Goal: Information Seeking & Learning: Learn about a topic

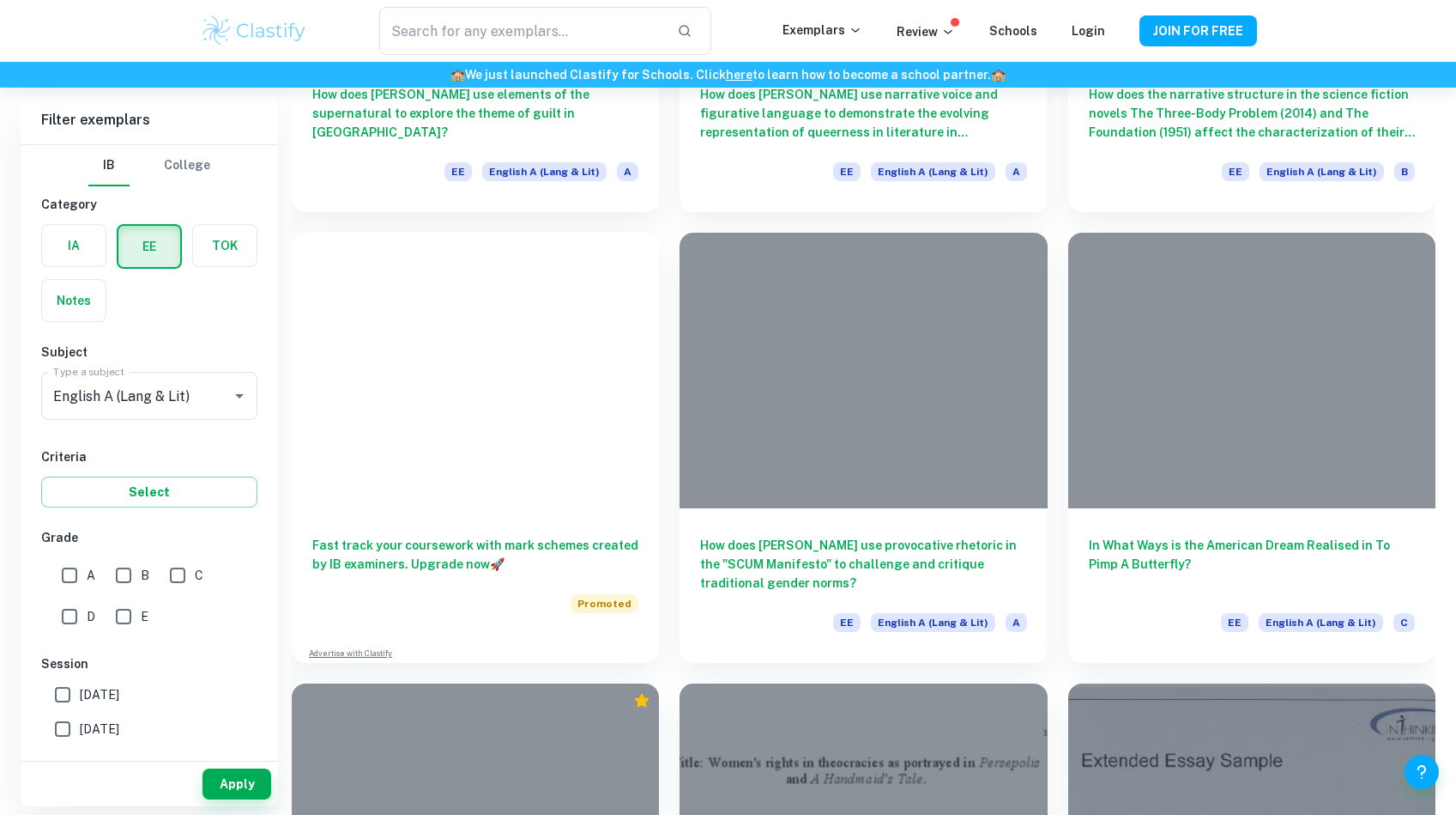
scroll to position [14799, 0]
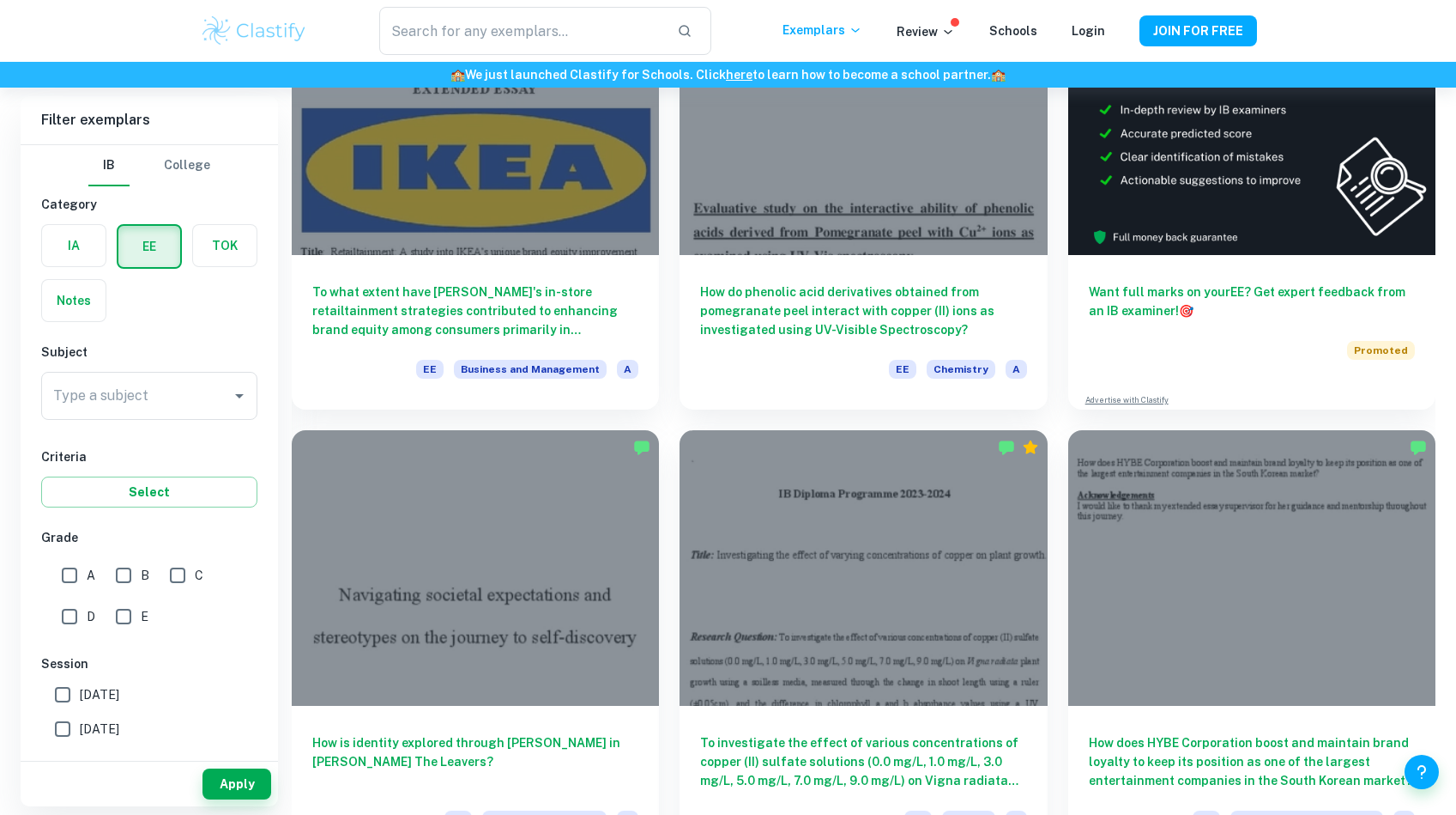
scroll to position [384, 0]
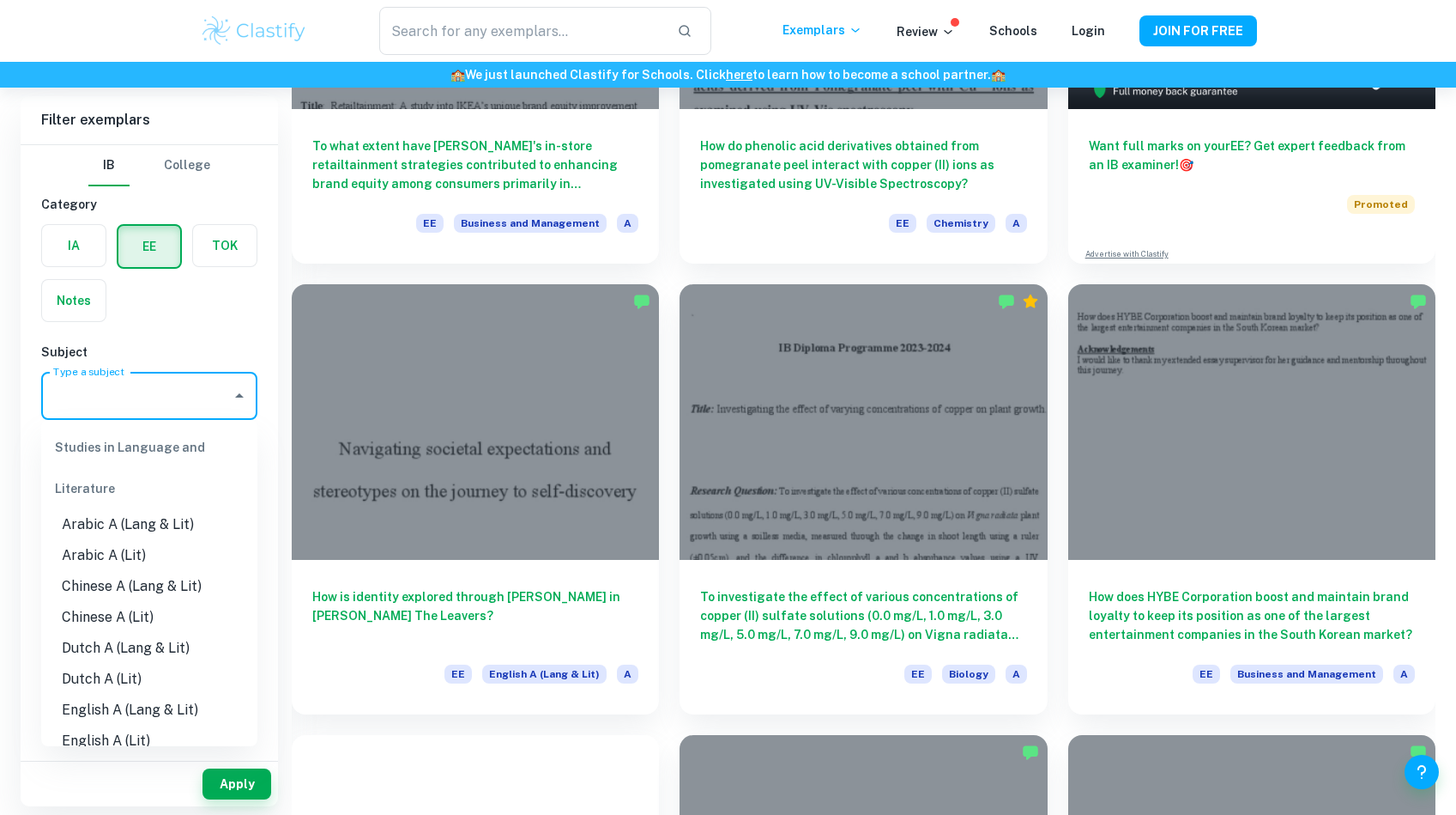
click at [151, 394] on input "Type a subject" at bounding box center [136, 396] width 175 height 32
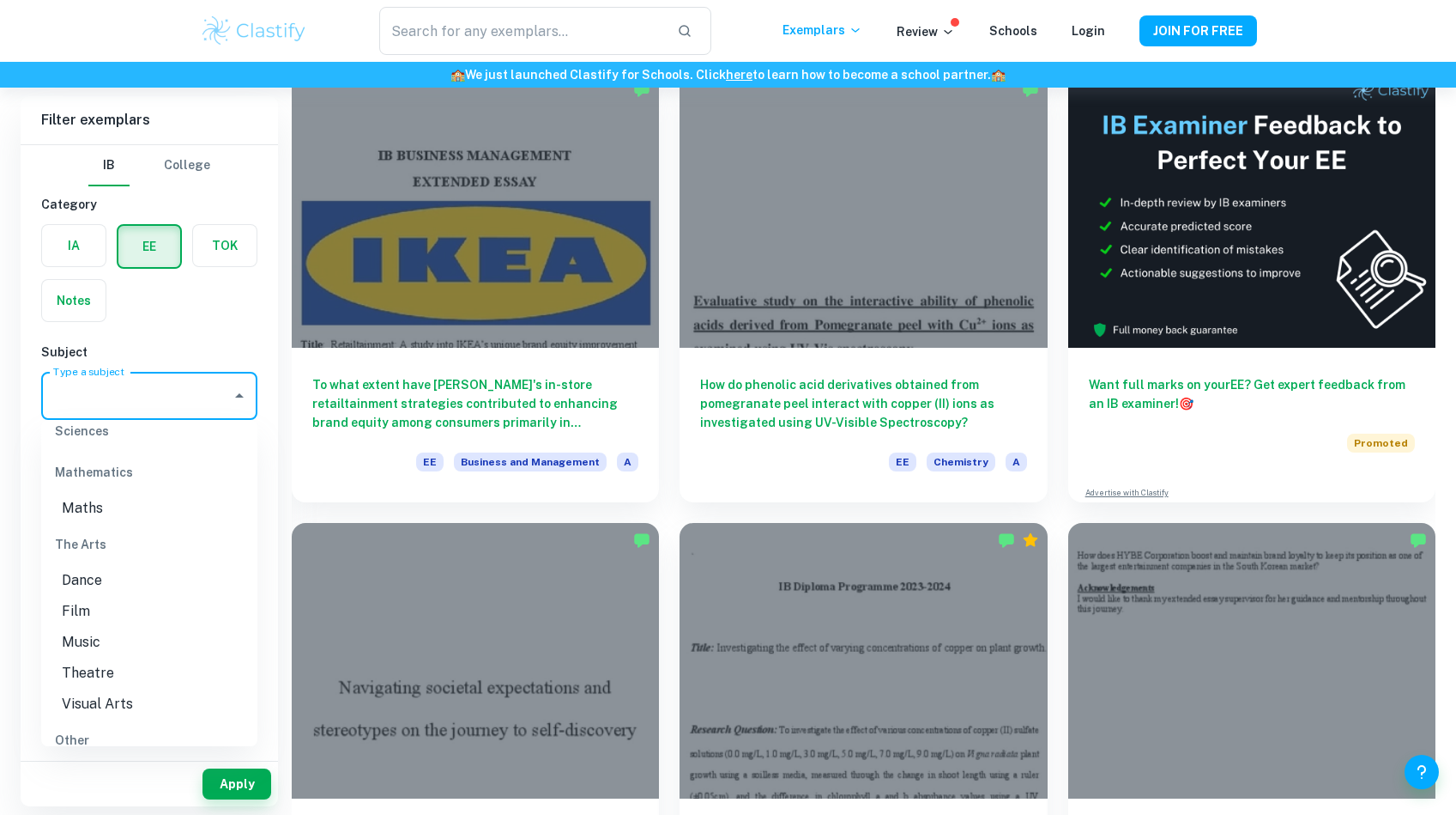
scroll to position [2191, 0]
click at [108, 677] on li "Visual Arts" at bounding box center [149, 661] width 216 height 31
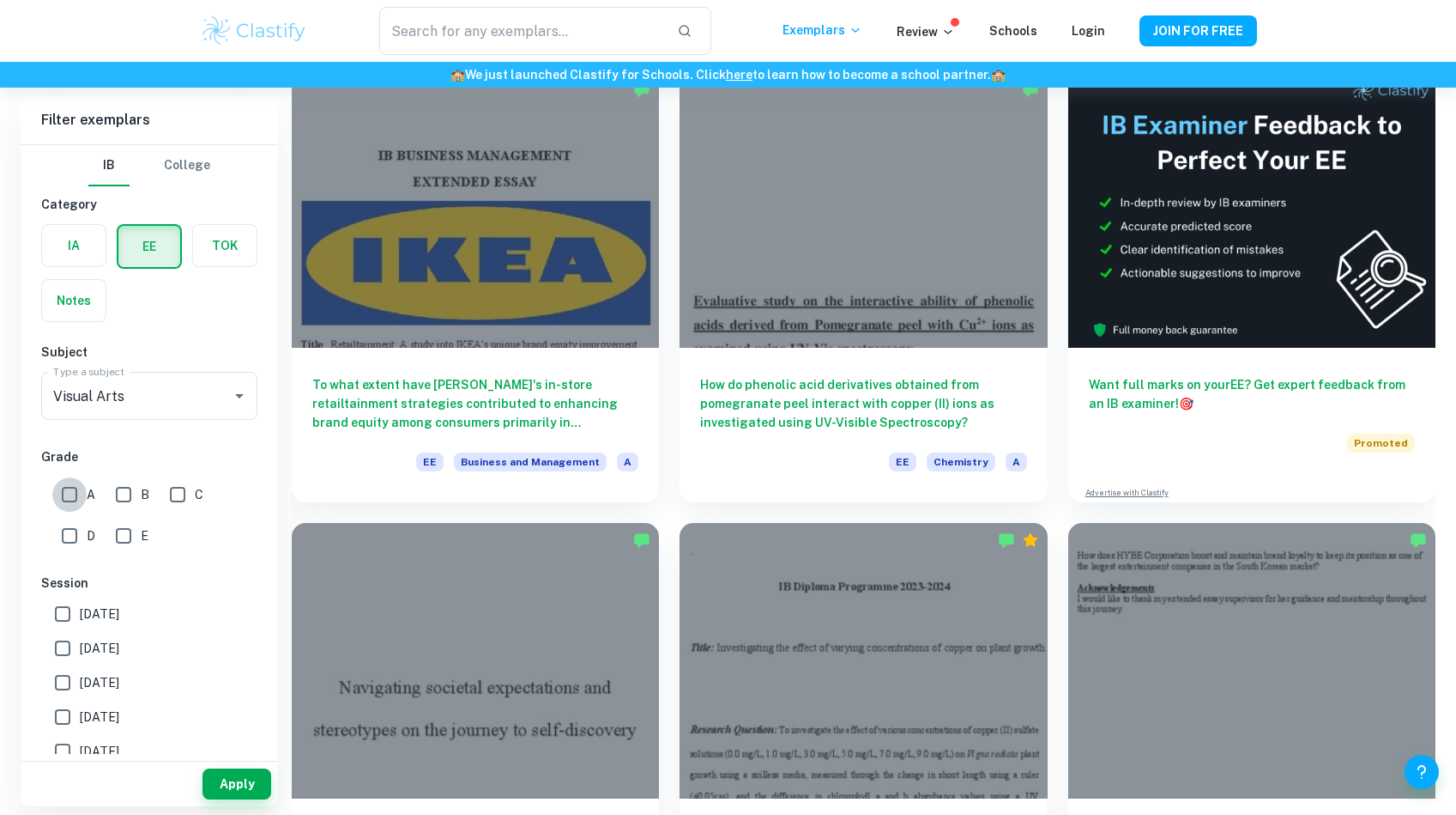
click at [75, 501] on input "A" at bounding box center [69, 495] width 34 height 34
checkbox input "true"
click at [246, 795] on button "Apply" at bounding box center [237, 784] width 69 height 31
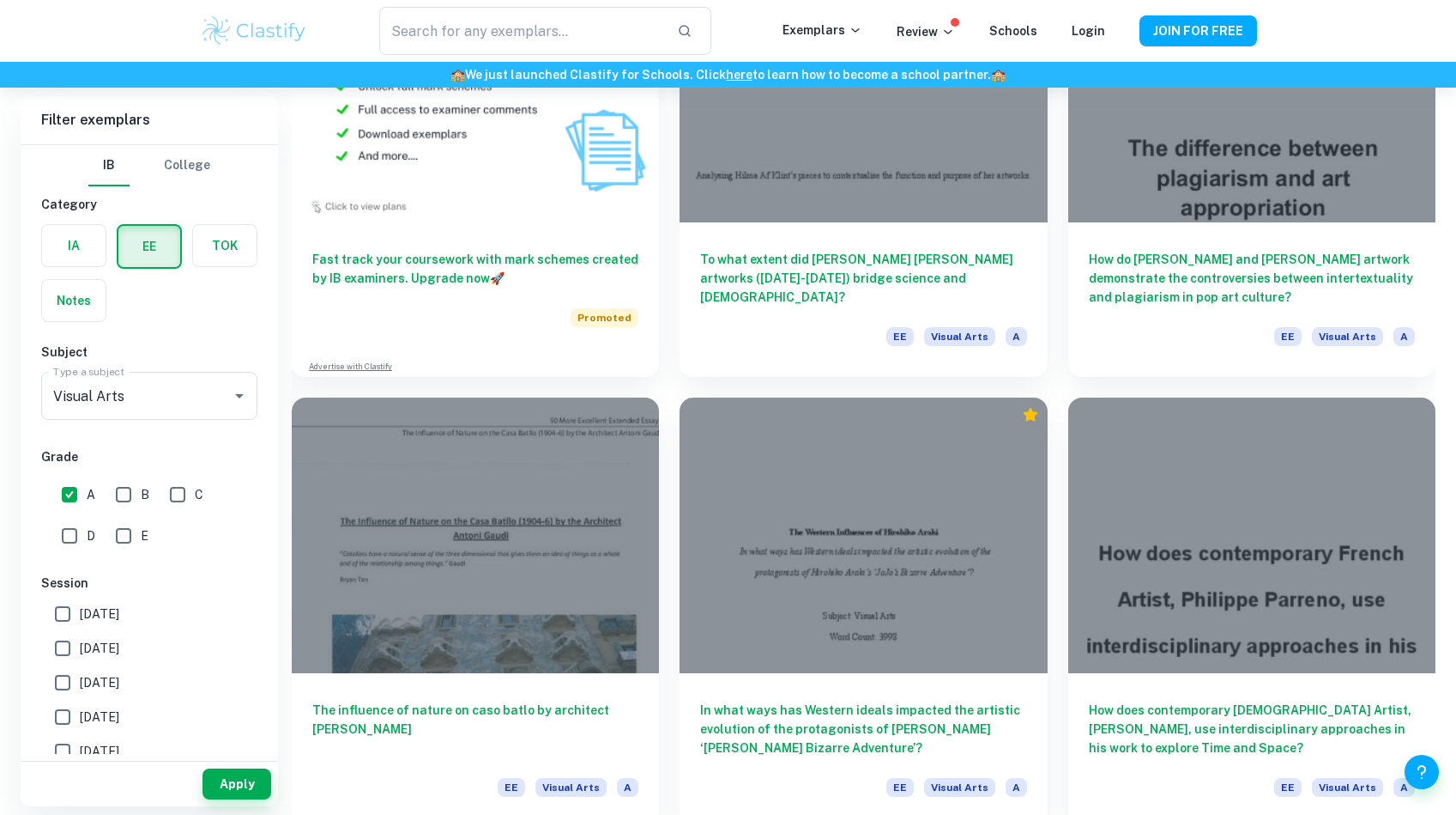
scroll to position [1187, 0]
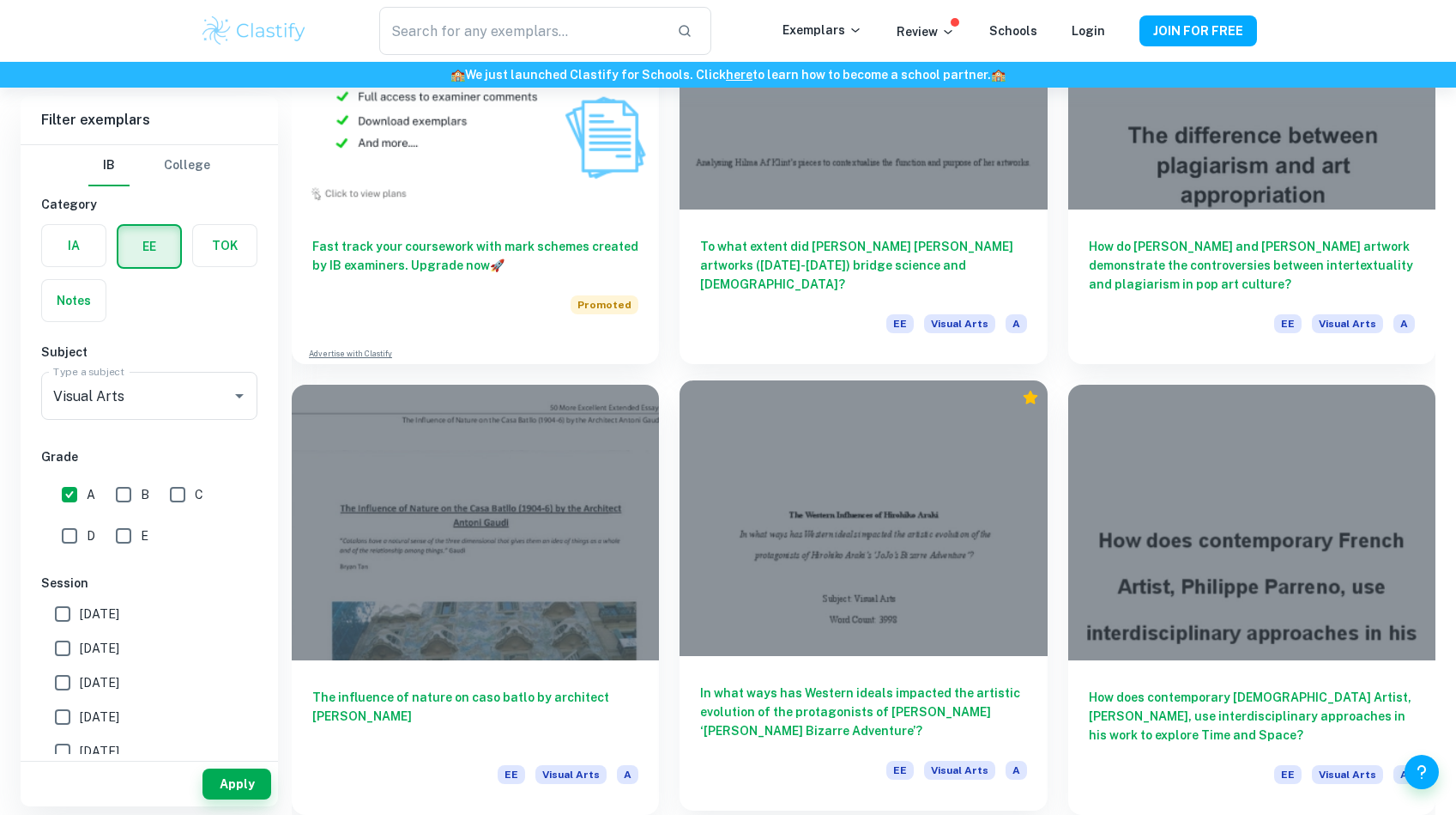
click at [788, 707] on h6 "In what ways has Western ideals impacted the artistic evolution of the protagon…" at bounding box center [862, 711] width 326 height 57
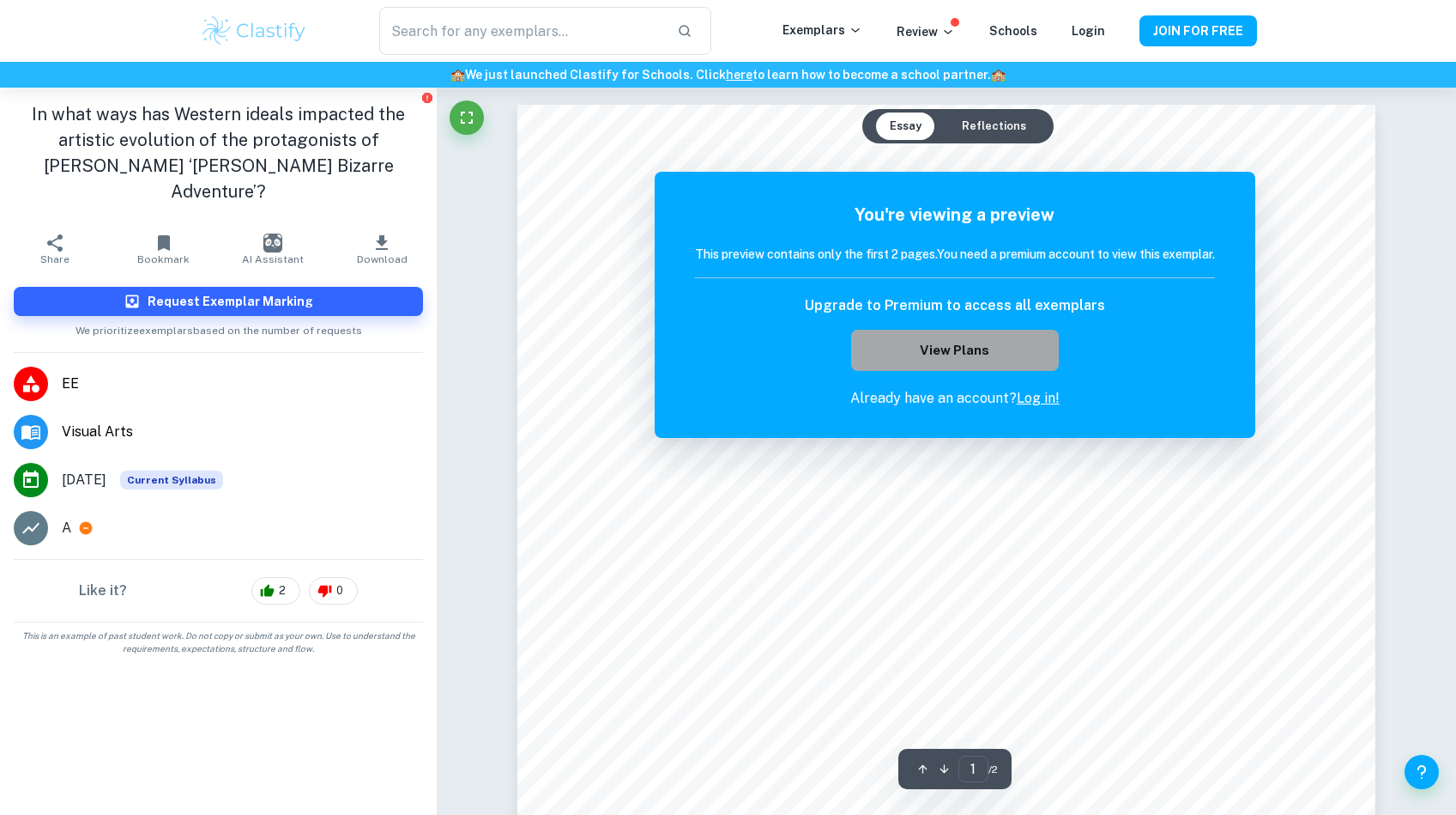
click at [981, 349] on button "View Plans" at bounding box center [955, 350] width 207 height 41
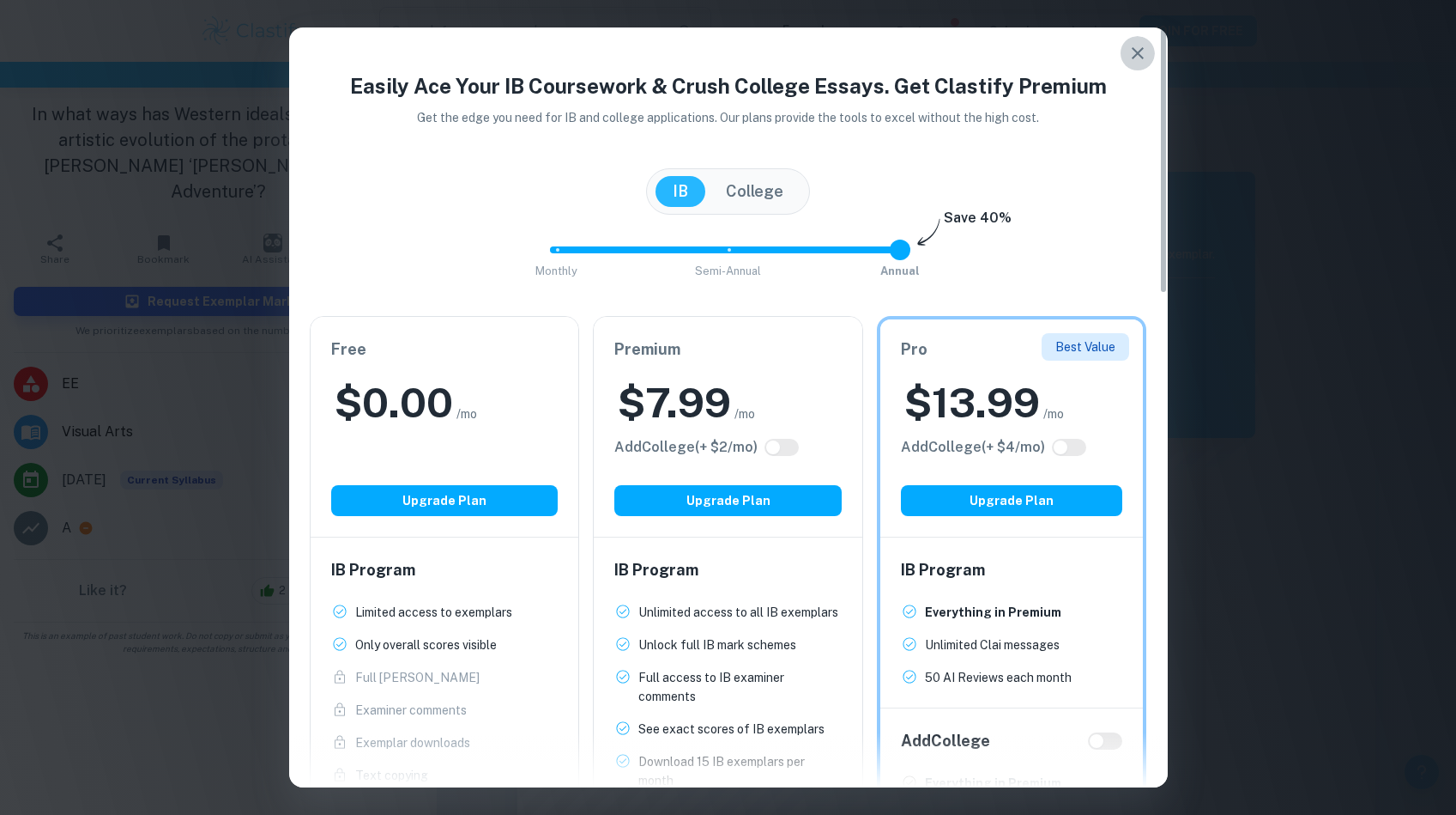
click at [1138, 48] on icon "button" at bounding box center [1138, 53] width 21 height 21
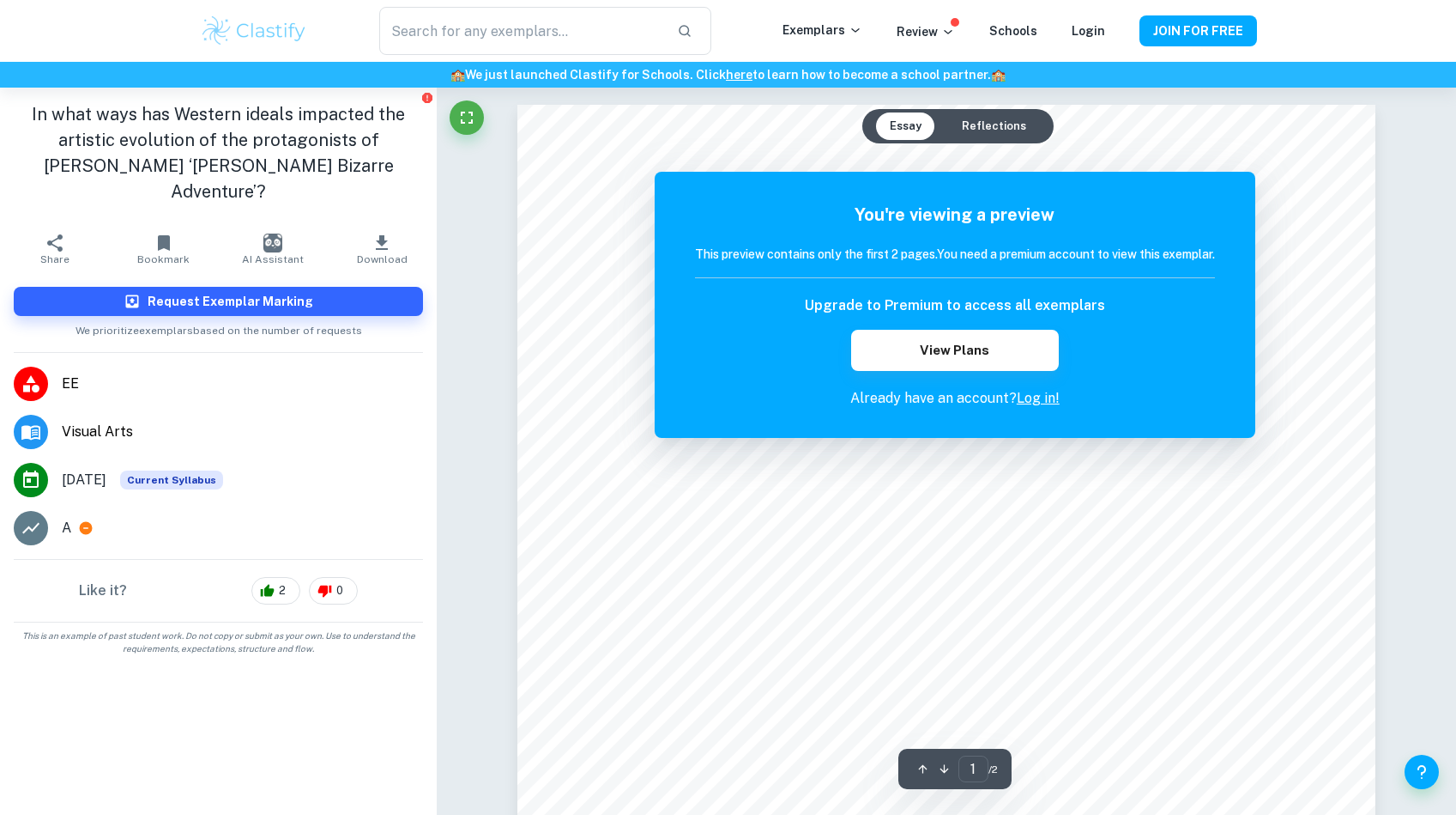
click at [983, 128] on button "Reflections" at bounding box center [994, 126] width 92 height 28
click at [911, 125] on button "Essay" at bounding box center [905, 126] width 59 height 28
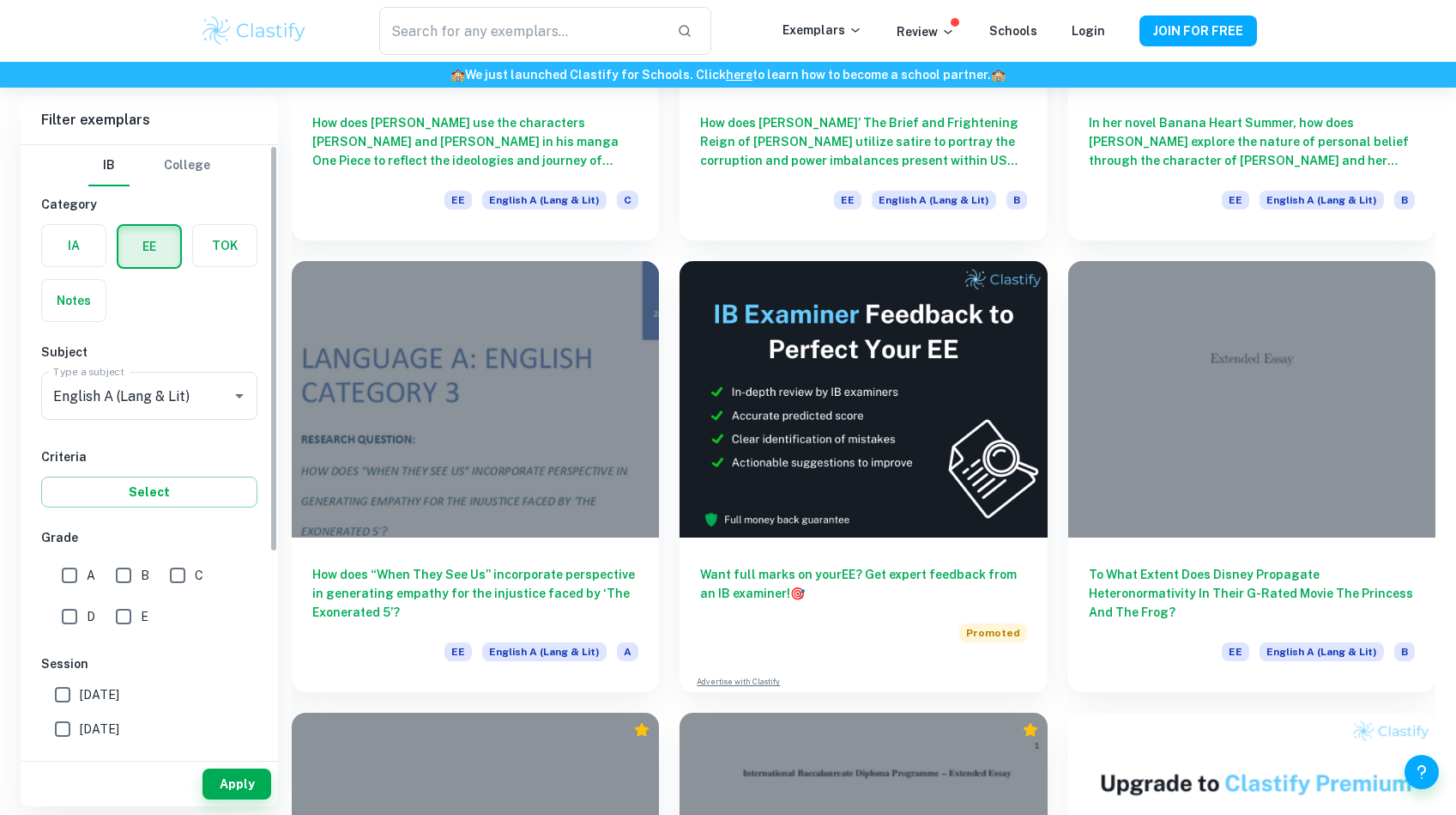
scroll to position [11529, 0]
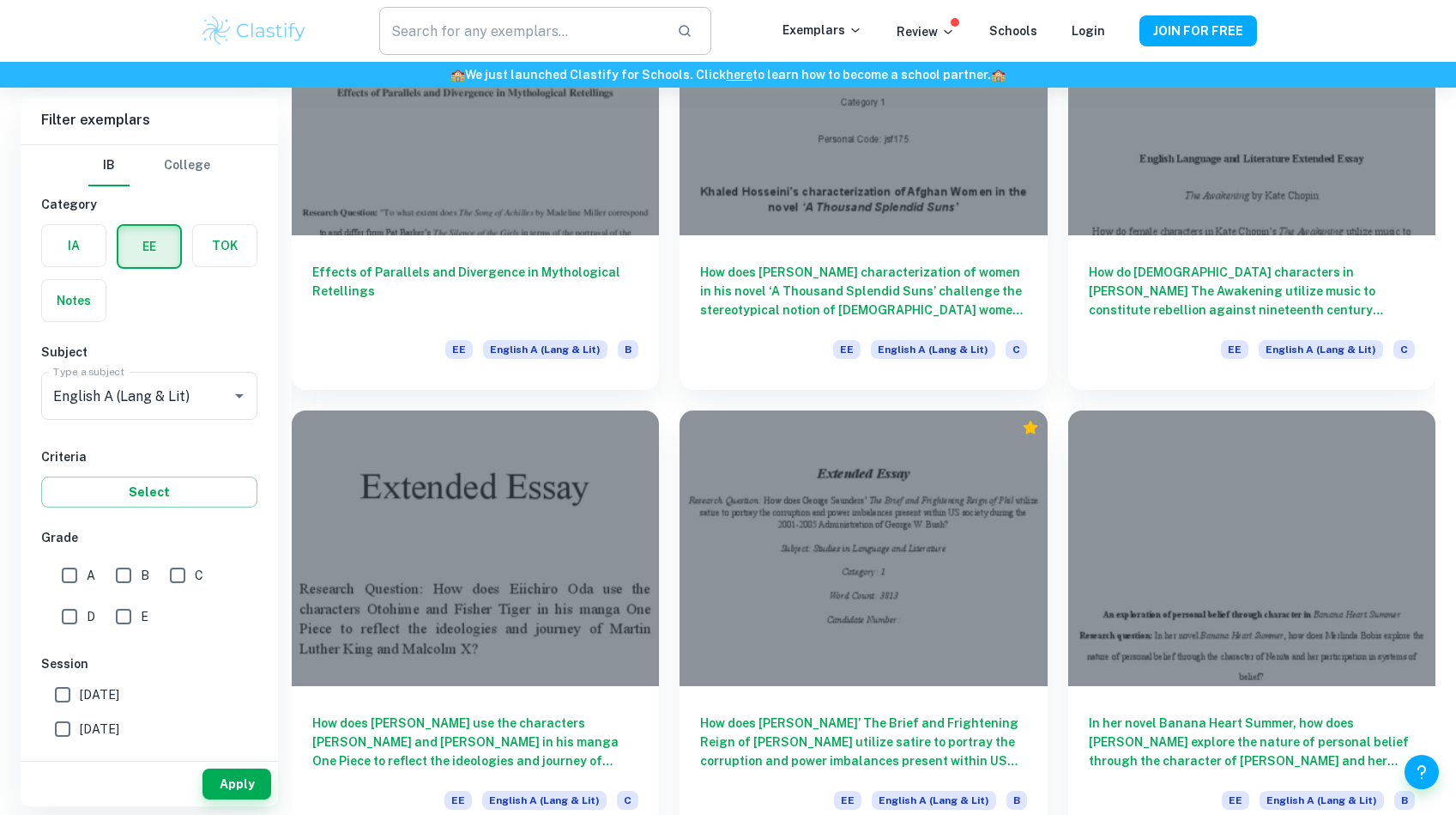
click at [475, 23] on input "text" at bounding box center [521, 31] width 283 height 48
type input "berserk"
